Goal: Information Seeking & Learning: Learn about a topic

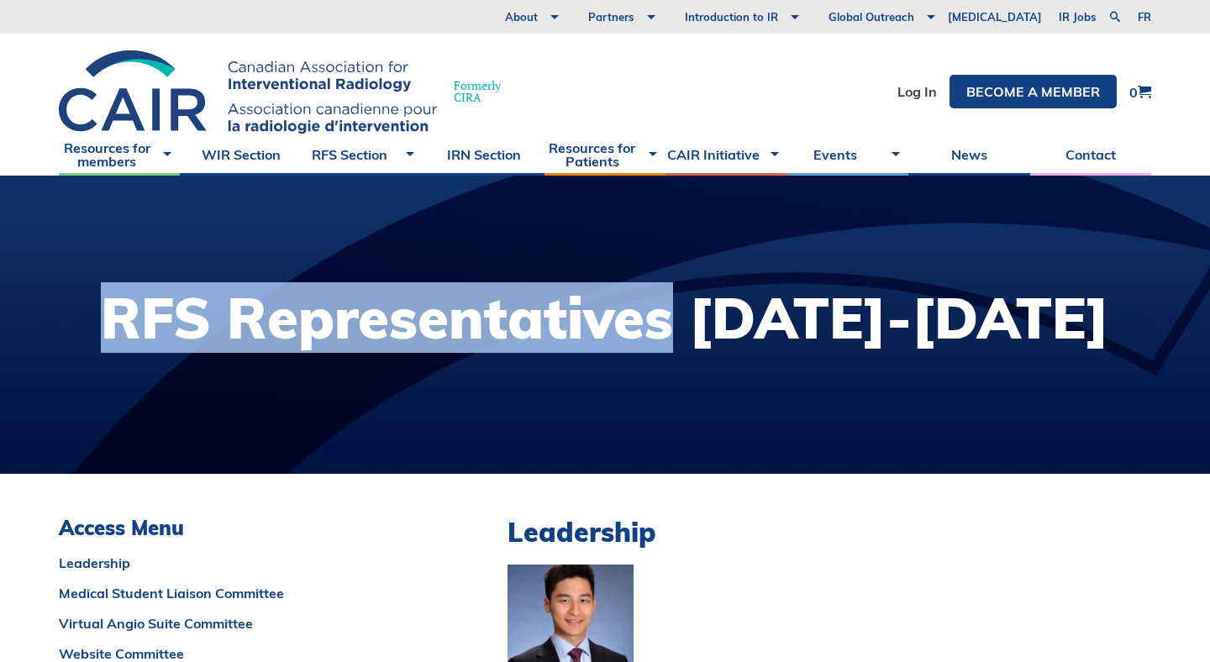
drag, startPoint x: 175, startPoint y: 330, endPoint x: 726, endPoint y: 331, distance: 551.4
click at [726, 331] on h1 "RFS Representatives [DATE]-[DATE]" at bounding box center [605, 318] width 1009 height 56
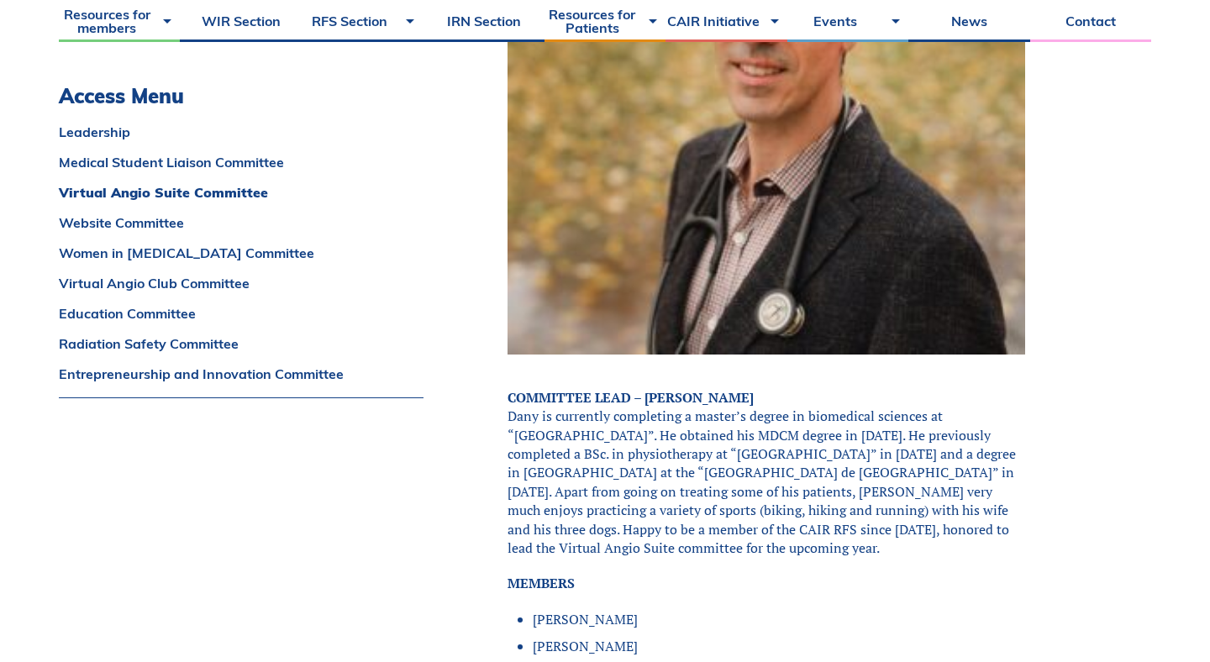
scroll to position [4075, 0]
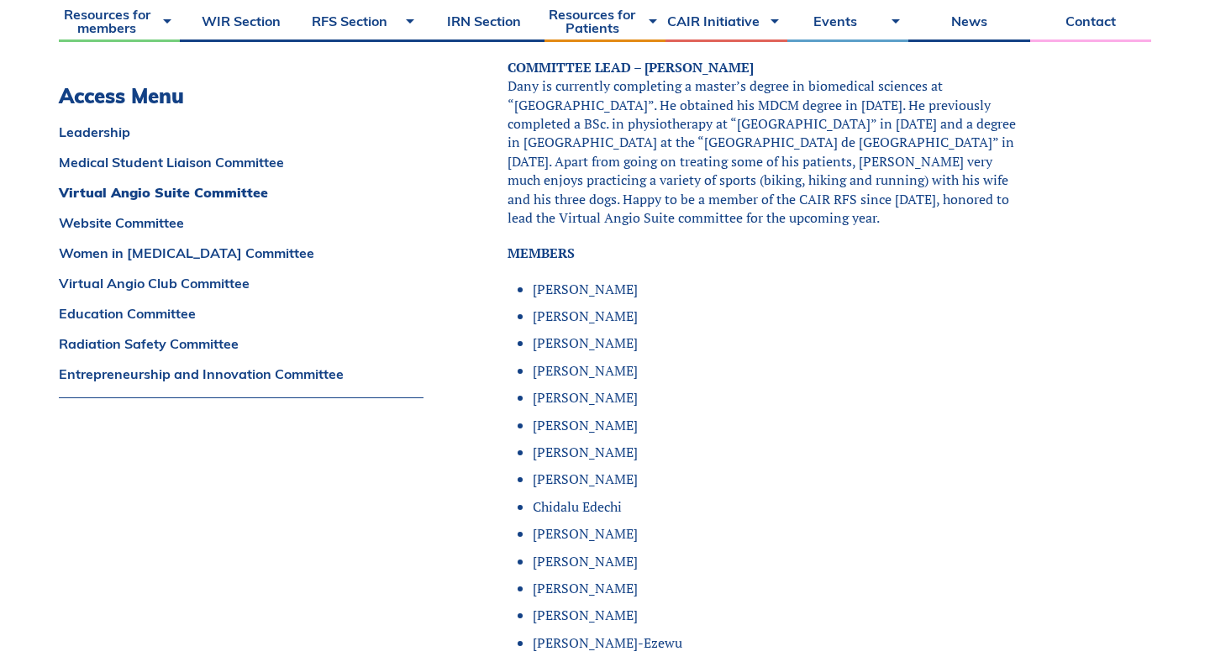
copy h1 "RFS Representatives"
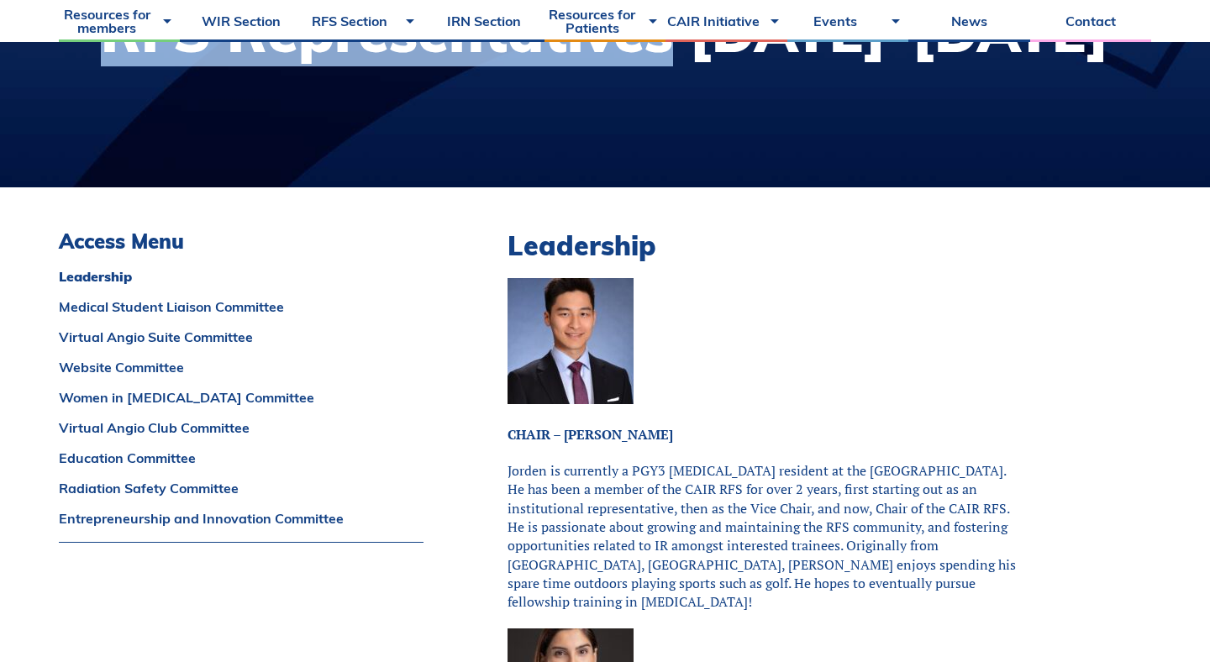
scroll to position [292, 0]
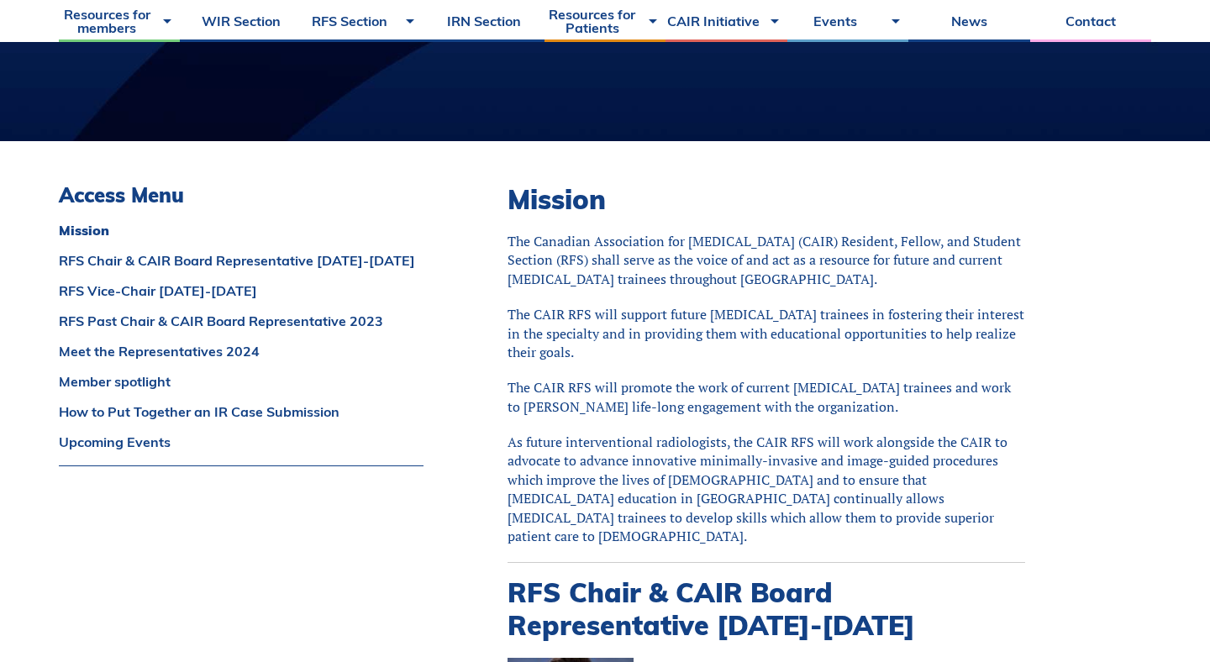
scroll to position [330, 0]
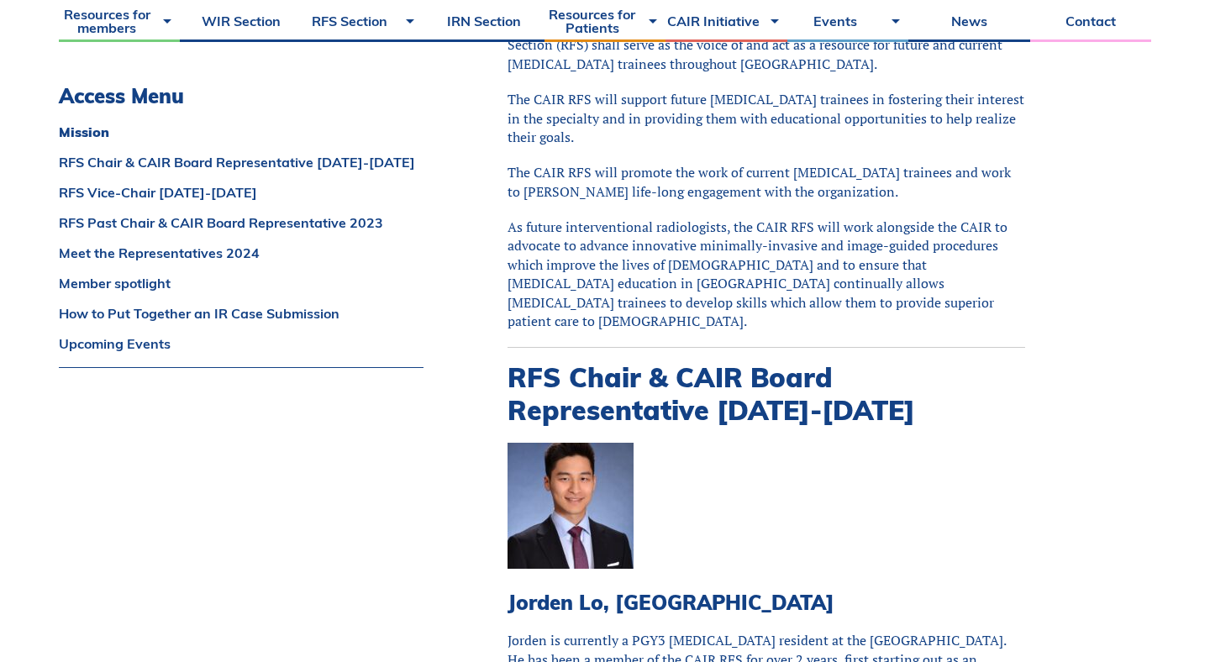
click at [856, 525] on p at bounding box center [767, 508] width 518 height 130
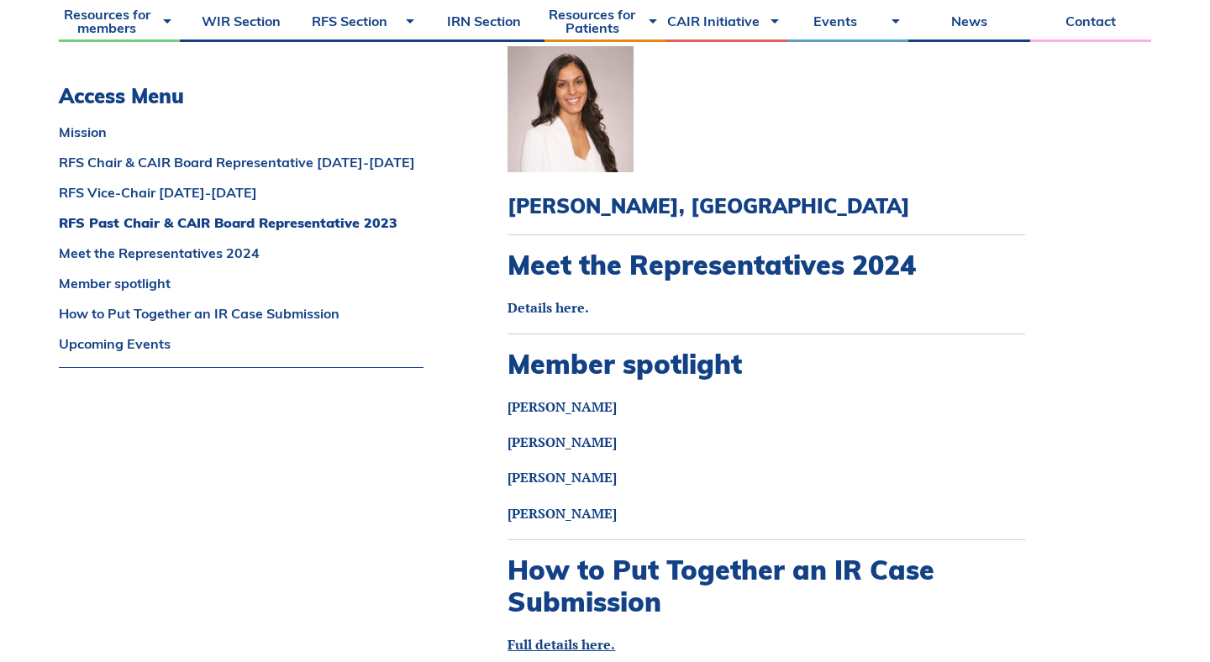
scroll to position [1920, 0]
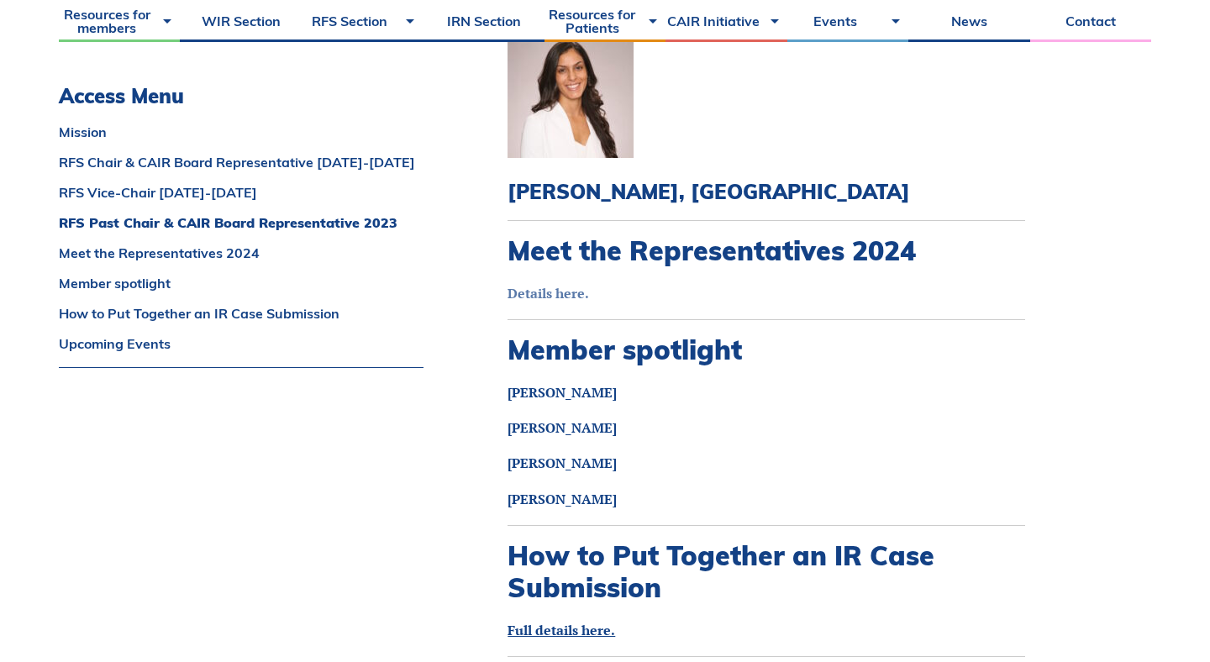
click at [561, 284] on link "Details here." at bounding box center [549, 293] width 82 height 18
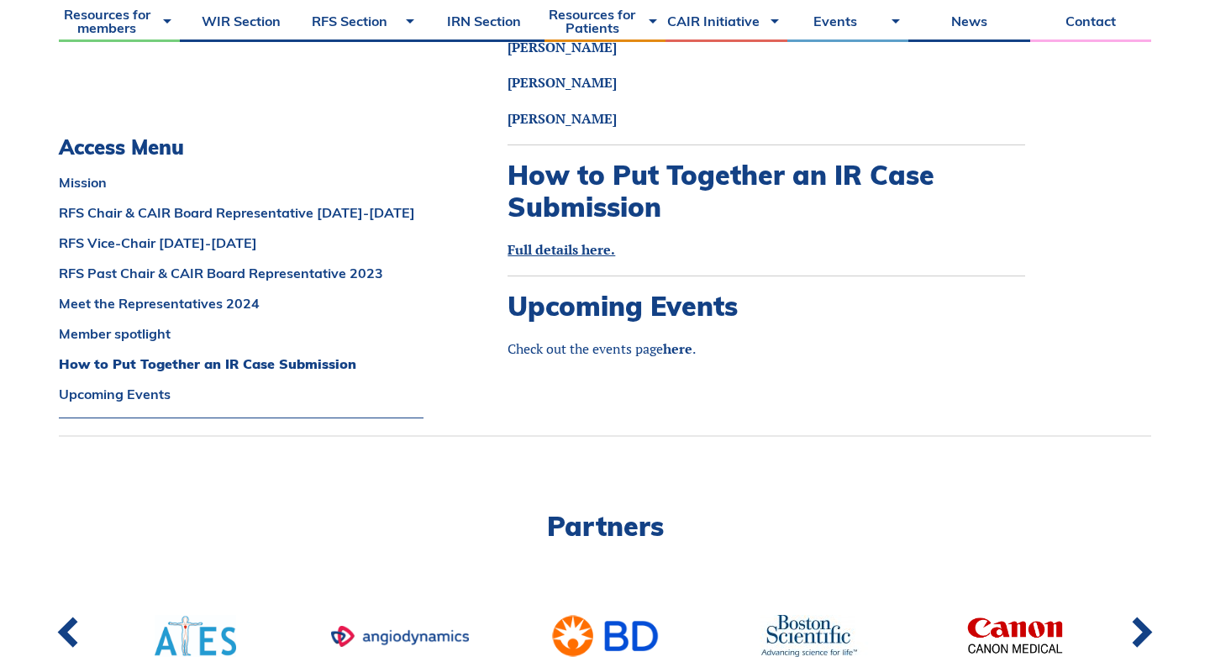
scroll to position [2300, 0]
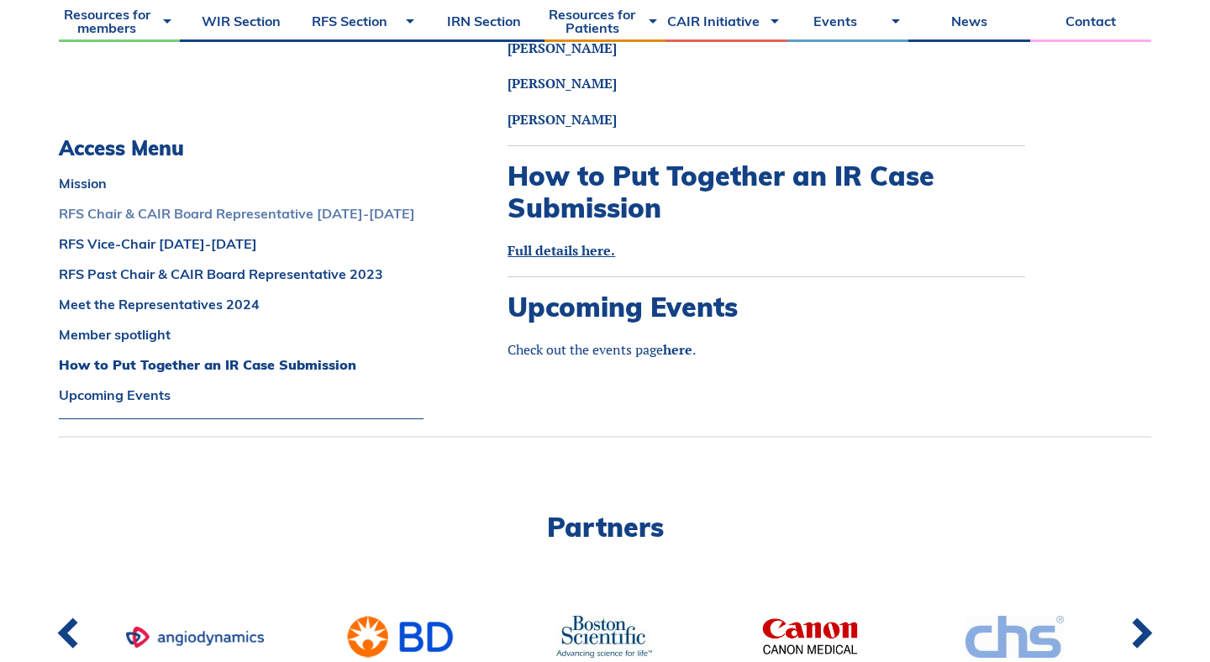
click at [238, 207] on link "RFS Chair & CAIR Board Representative 2024-2025" at bounding box center [241, 213] width 365 height 13
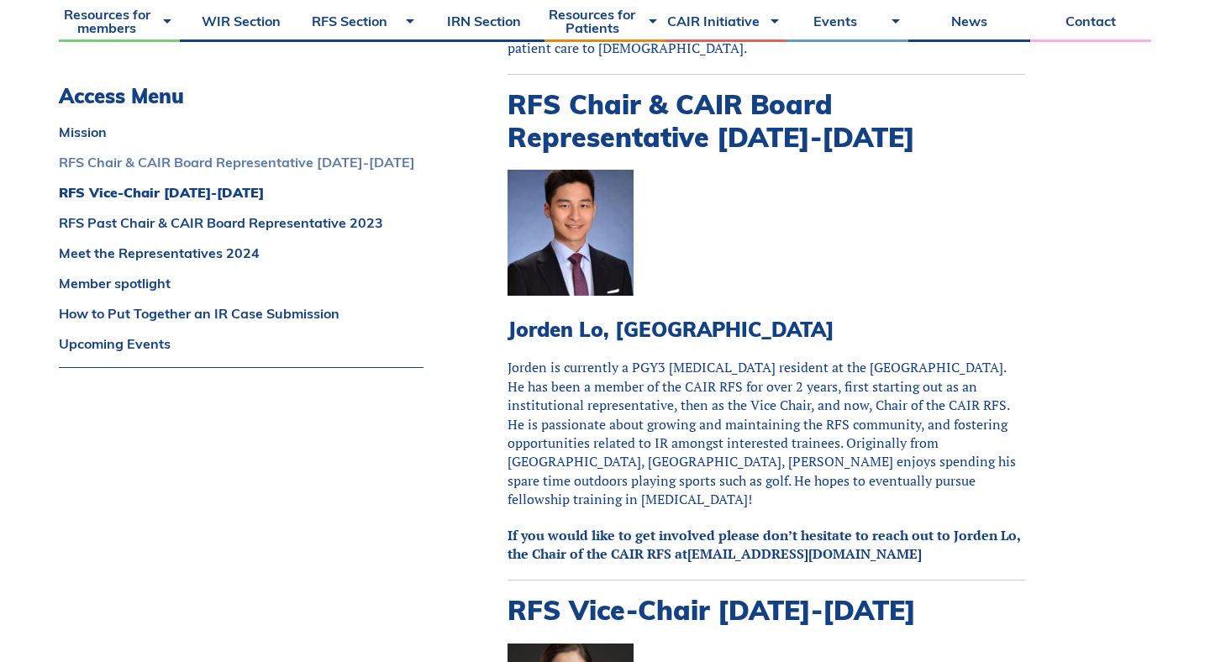
scroll to position [807, 0]
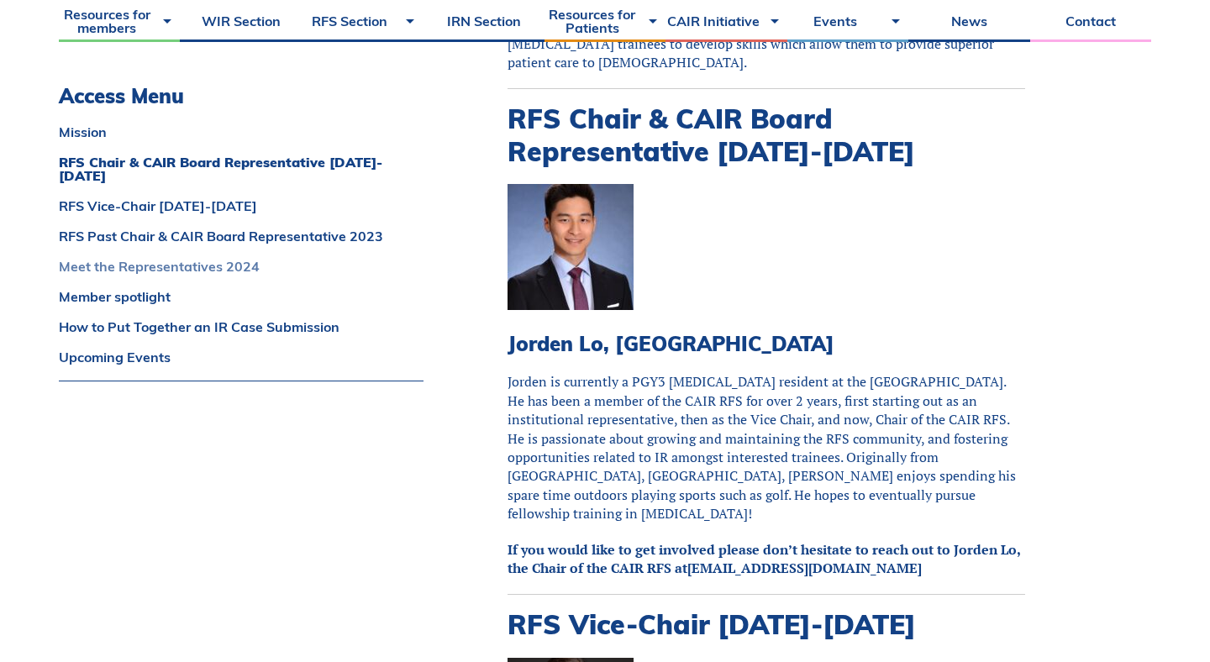
click at [157, 260] on link "Meet the Representatives 2024" at bounding box center [241, 266] width 365 height 13
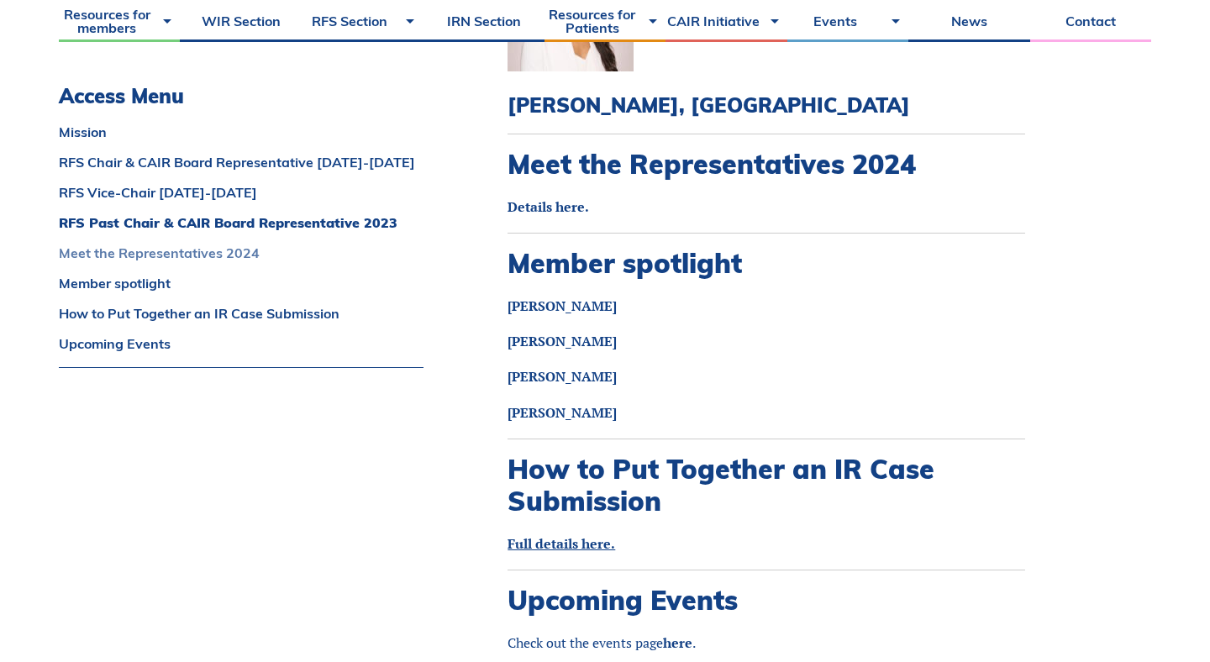
scroll to position [2014, 0]
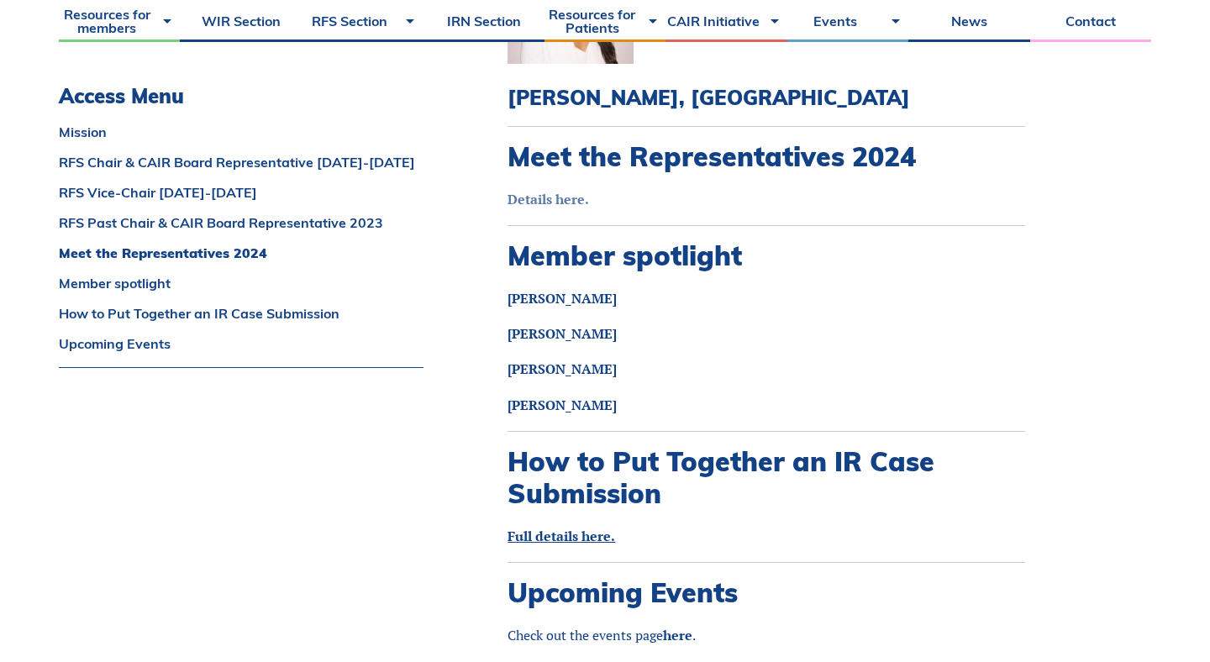
click at [540, 190] on link "Details here." at bounding box center [549, 199] width 82 height 18
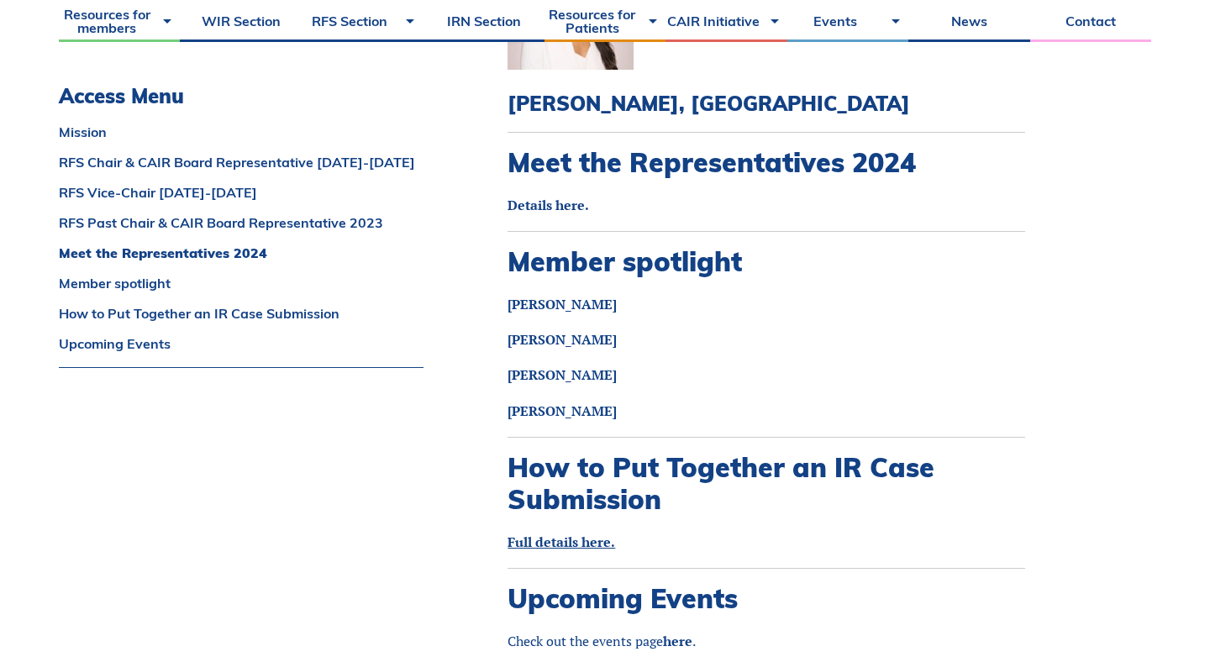
scroll to position [2005, 0]
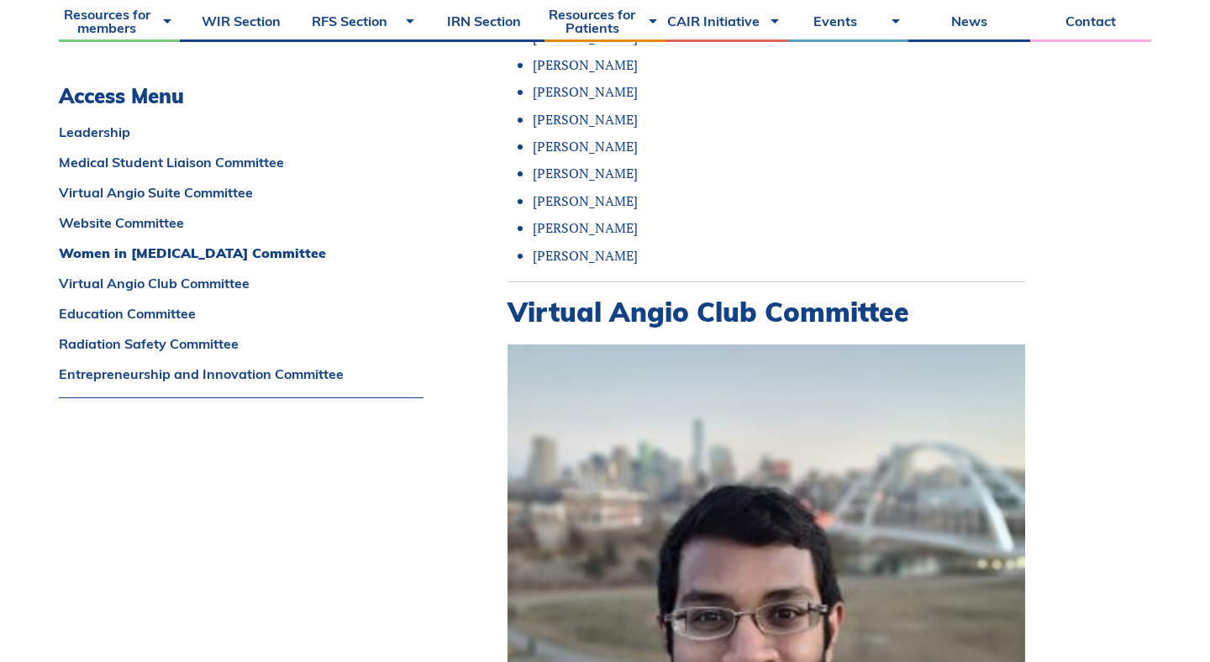
scroll to position [7256, 0]
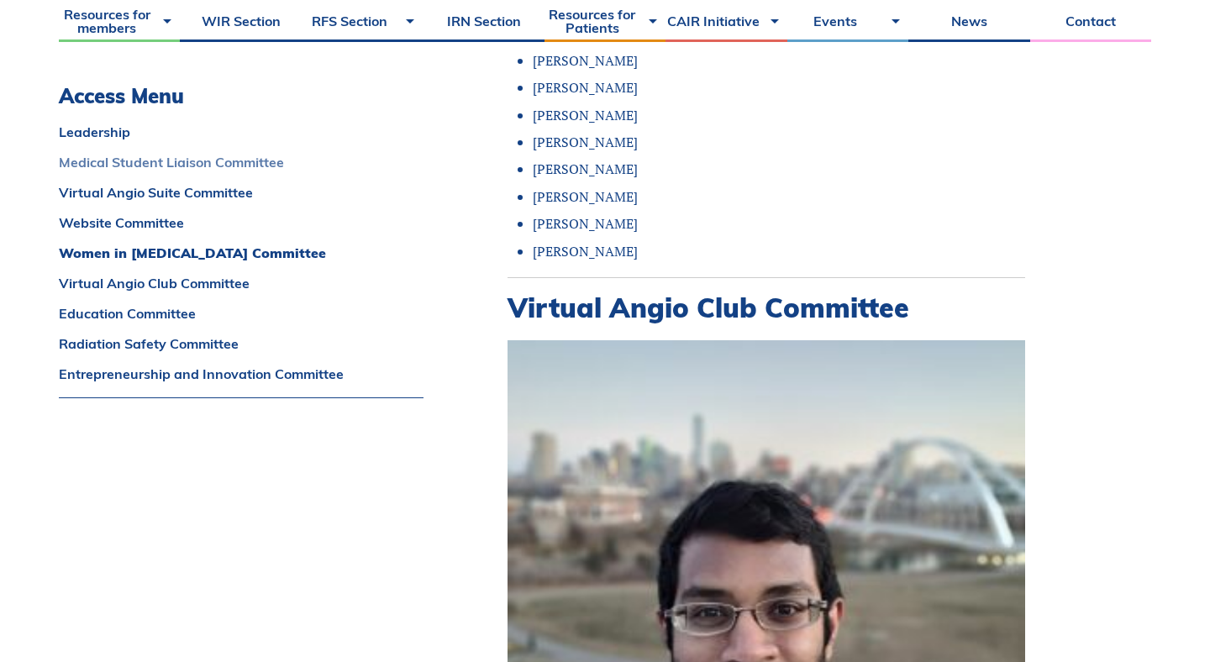
click at [271, 157] on link "Medical Student Liaison Committee" at bounding box center [241, 161] width 365 height 13
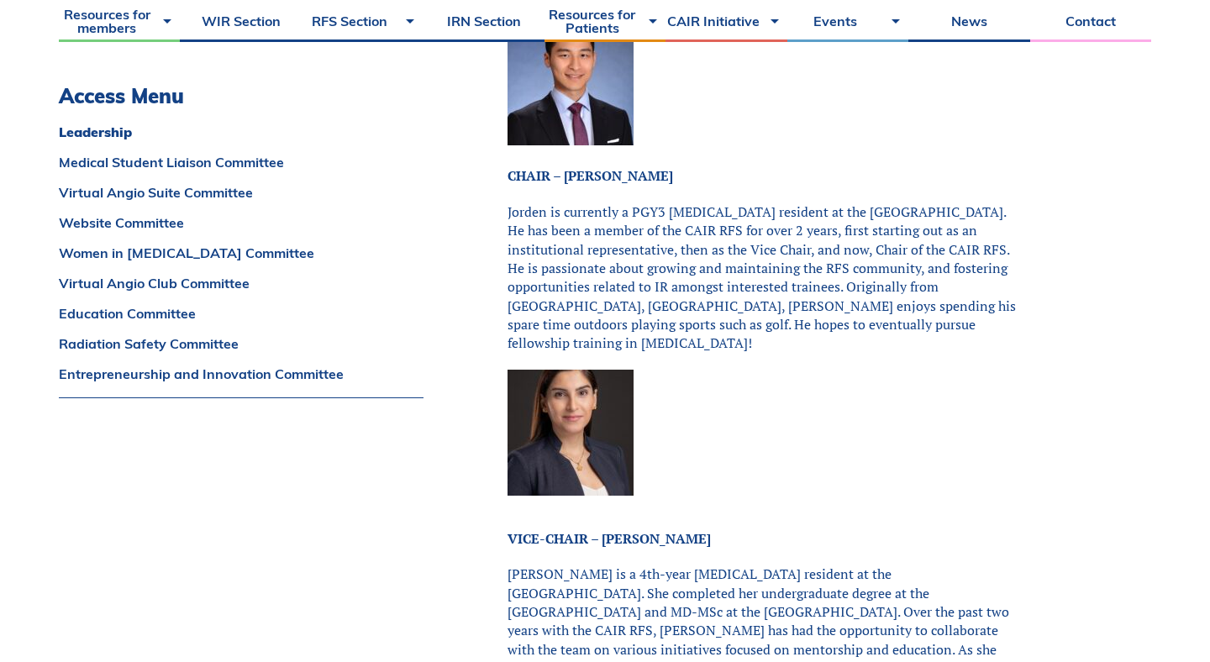
scroll to position [545, 0]
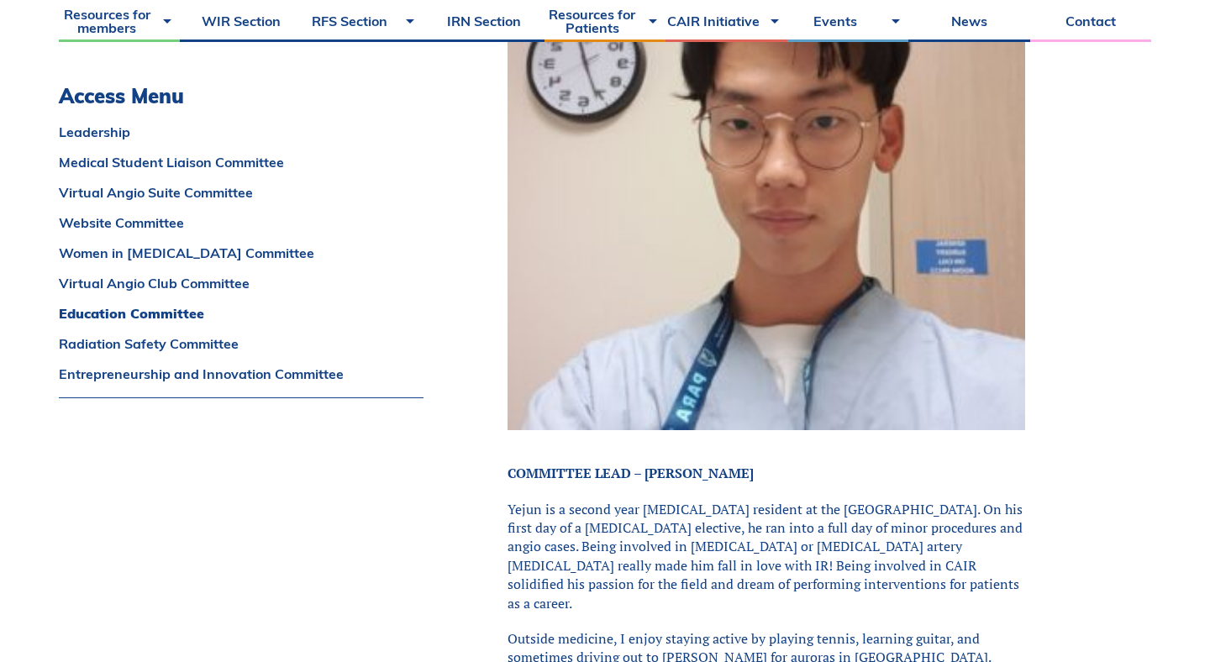
scroll to position [8918, 0]
